Goal: Task Accomplishment & Management: Use online tool/utility

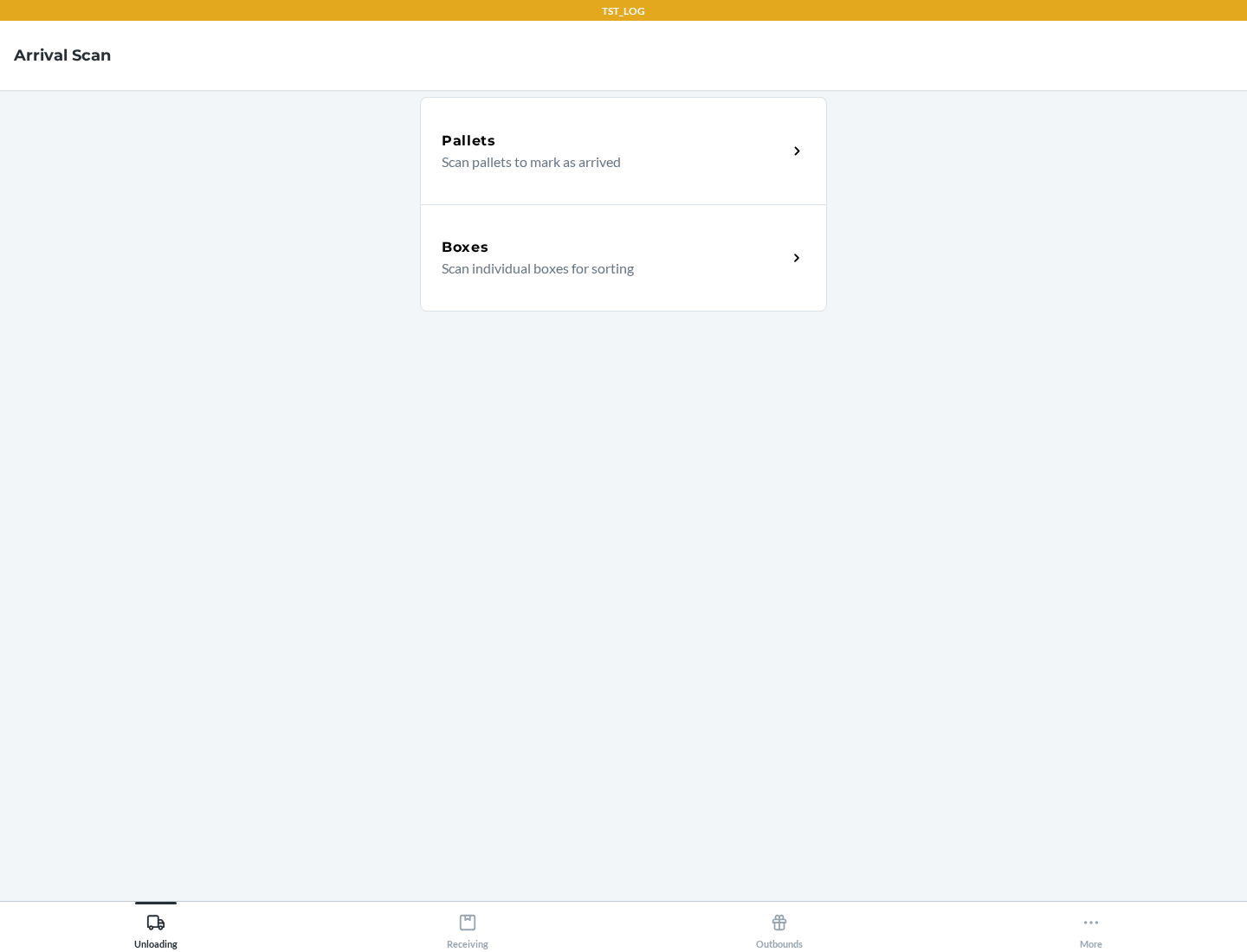
click at [614, 248] on div "Boxes" at bounding box center [614, 247] width 346 height 20
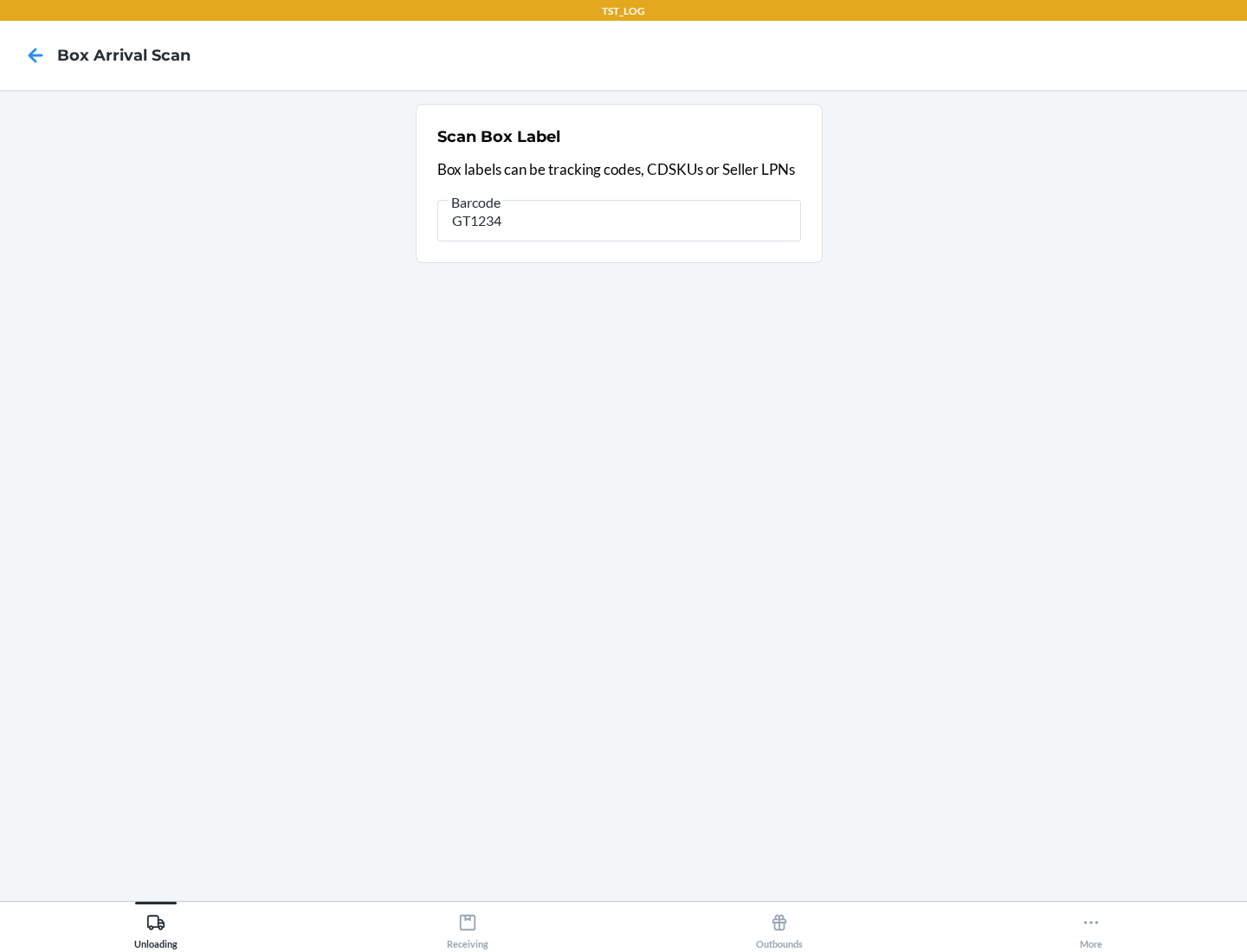
type input "GT1234"
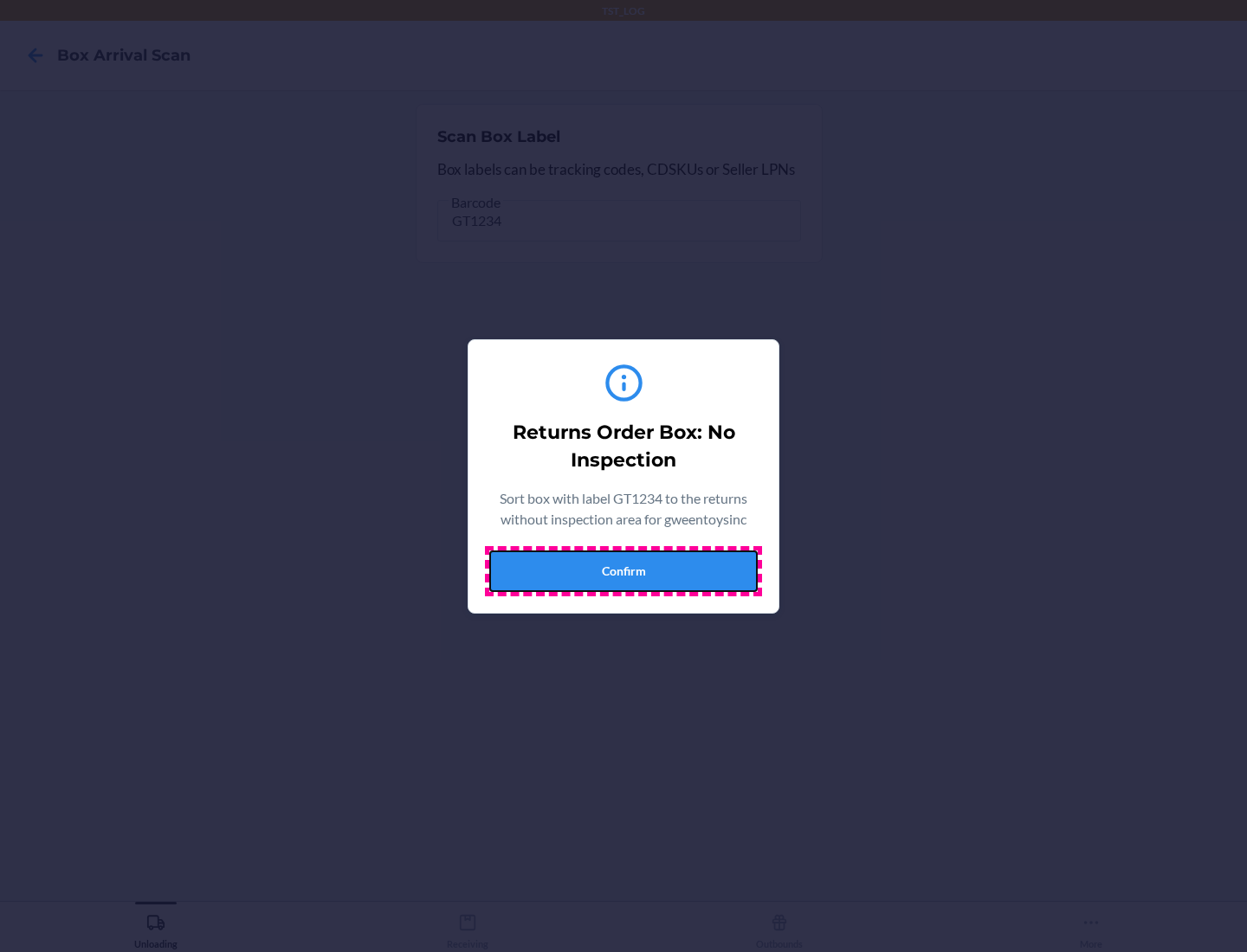
click at [623, 570] on button "Confirm" at bounding box center [623, 570] width 268 height 42
